Goal: Information Seeking & Learning: Understand process/instructions

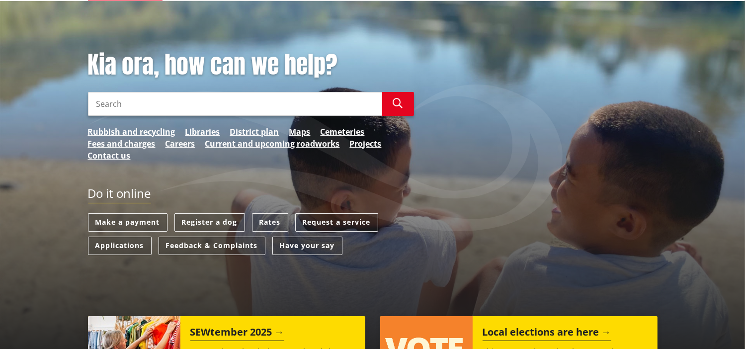
scroll to position [99, 0]
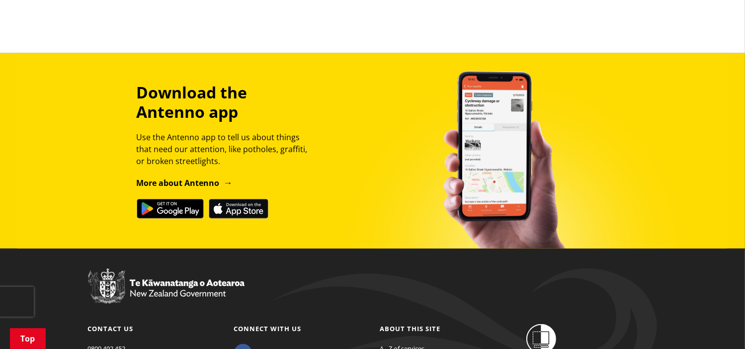
scroll to position [1135, 0]
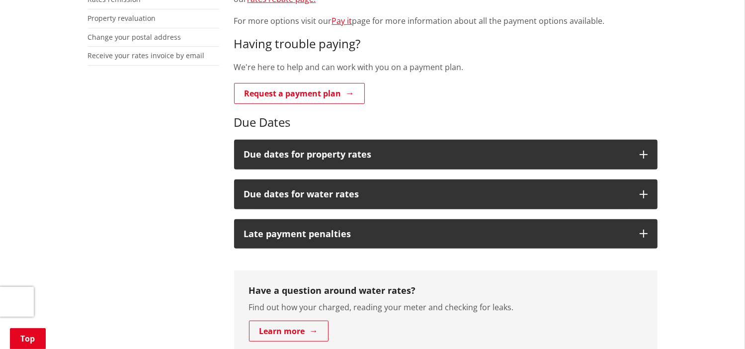
scroll to position [398, 0]
